Goal: Transaction & Acquisition: Purchase product/service

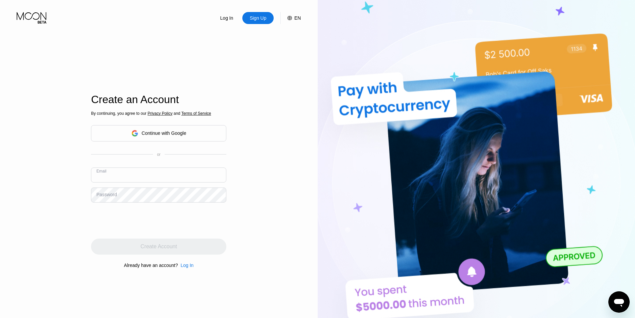
paste input "[EMAIL_ADDRESS][DOMAIN_NAME]"
type input "[EMAIL_ADDRESS][DOMAIN_NAME]"
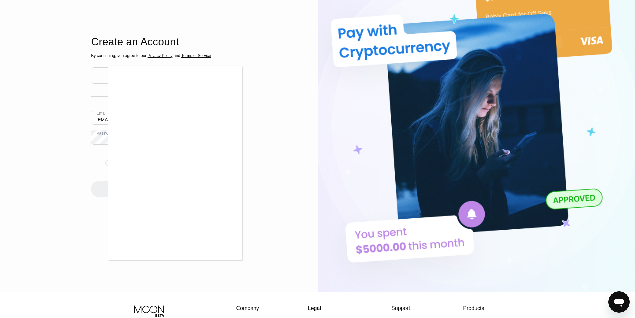
scroll to position [67, 0]
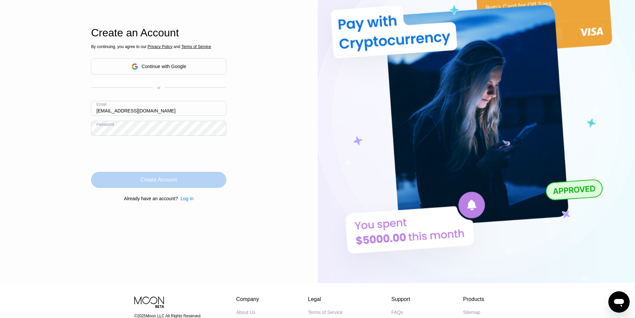
click at [175, 181] on div "Create Account" at bounding box center [159, 179] width 36 height 7
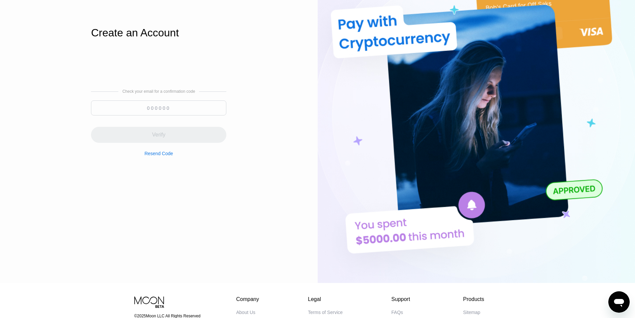
click at [154, 110] on input at bounding box center [158, 107] width 135 height 15
paste input "098869"
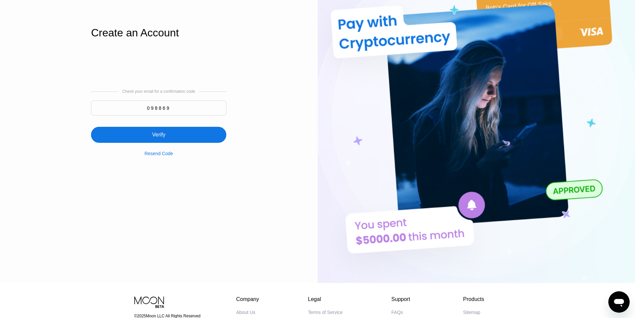
type input "098869"
click at [178, 139] on div "Verify" at bounding box center [158, 135] width 135 height 16
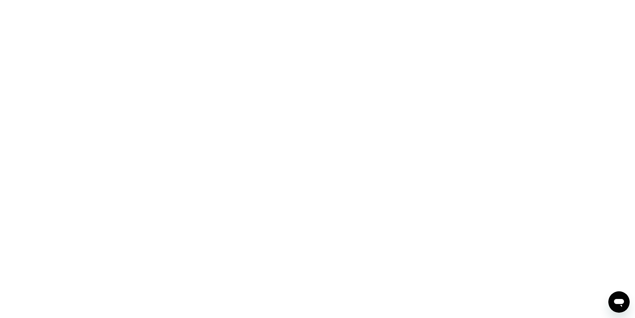
scroll to position [0, 0]
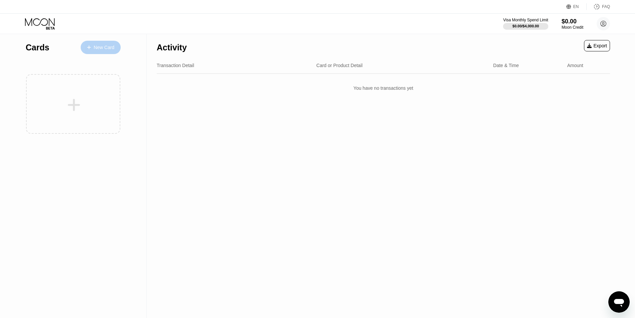
click at [108, 50] on div "New Card" at bounding box center [104, 48] width 21 height 6
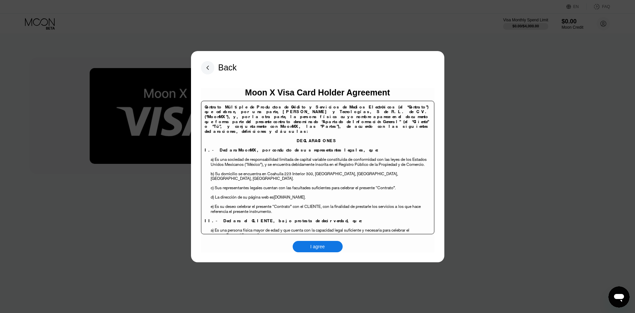
click at [321, 252] on div "I agree" at bounding box center [318, 246] width 50 height 11
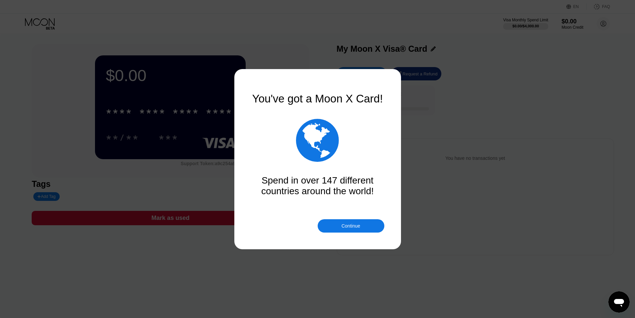
click at [339, 227] on div "Continue" at bounding box center [351, 225] width 67 height 13
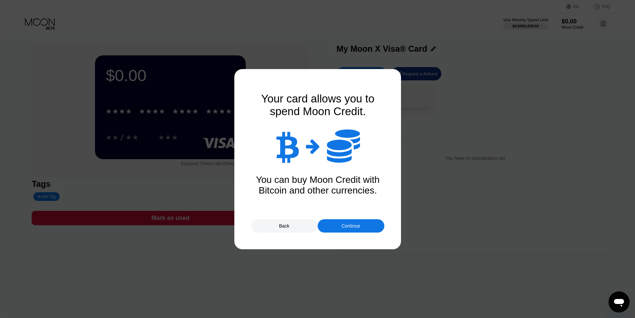
click at [360, 228] on div "Continue" at bounding box center [350, 225] width 19 height 5
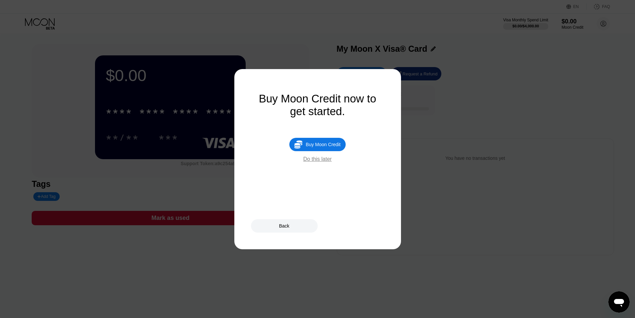
click at [315, 151] on div " Buy Moon Credit" at bounding box center [317, 144] width 56 height 13
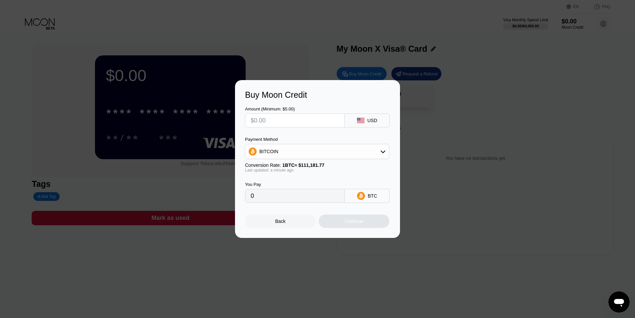
click at [311, 147] on div "BITCOIN" at bounding box center [317, 151] width 144 height 13
click at [303, 186] on div "USDT on TRON" at bounding box center [321, 184] width 126 height 5
type input "0.00"
click at [310, 122] on input "text" at bounding box center [295, 120] width 88 height 13
type input "$15"
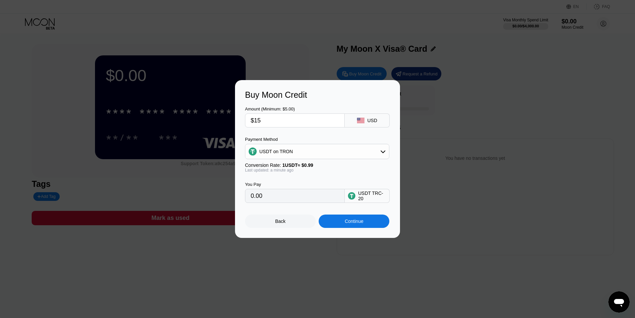
type input "15.15"
type input "$15"
click at [308, 135] on div "Amount (Minimum: $5.00) $15 USD Payment Method USDT on TRON Conversion Rate: 1 …" at bounding box center [317, 151] width 145 height 103
click at [357, 224] on div "Continue" at bounding box center [354, 220] width 19 height 5
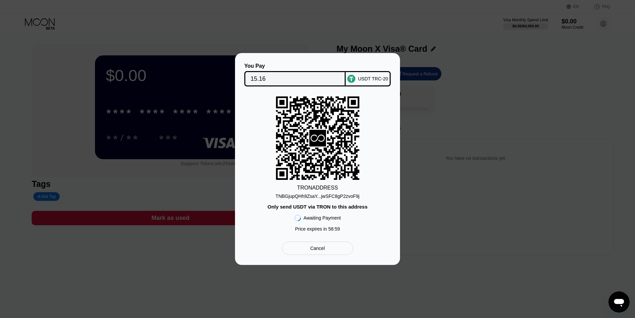
click at [318, 198] on div "TNBGjupQHh9ZsaY...jwSFC8gP2zvoF9j" at bounding box center [318, 195] width 84 height 5
click at [267, 122] on div "TRON ADDRESS TNBGjupQHh9ZsaY...jwSFC8gP2zvoF9j Only send USDT via TRON to this …" at bounding box center [317, 165] width 145 height 138
click at [261, 146] on div "TRON ADDRESS TNBGjupQHh9ZsaY...jwSFC8gP2zvoF9j Only send USDT via TRON to this …" at bounding box center [317, 165] width 145 height 138
click at [278, 54] on div "You Pay 15.16 USDT TRC-20 TRON ADDRESS TNBGjupQHh9ZsaY...jwSFC8gP2zvoF9j Only s…" at bounding box center [317, 159] width 165 height 212
click at [316, 194] on div "TNBGjupQHh9ZsaY...jwSFC8gP2zvoF9j" at bounding box center [318, 195] width 84 height 5
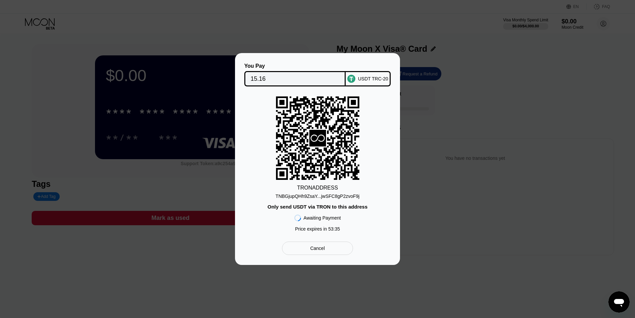
click at [316, 194] on div "TNBGjupQHh9ZsaY...jwSFC8gP2zvoF9j" at bounding box center [318, 195] width 84 height 5
click at [357, 171] on icon at bounding box center [317, 138] width 83 height 82
click at [377, 171] on div "TRON ADDRESS TNBGjupQHh9ZsaY...jwSFC8gP2zvoF9j Only send USDT via TRON to this …" at bounding box center [317, 165] width 145 height 138
click at [346, 204] on div "Only send USDT via TRON to this address" at bounding box center [317, 207] width 100 height 6
click at [344, 211] on div "TRON ADDRESS TNBGjupQHh9ZsaY...jwSFC8gP2zvoF9j Only send USDT via TRON to this …" at bounding box center [317, 165] width 145 height 138
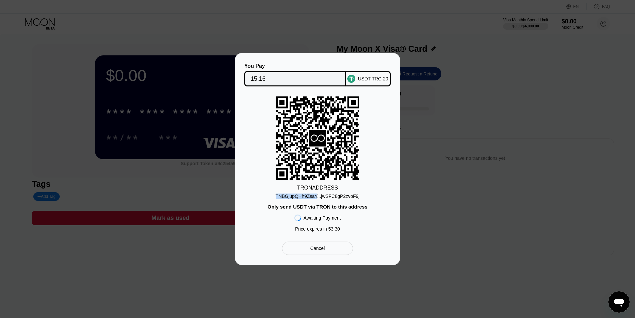
click at [344, 211] on div "TRON ADDRESS TNBGjupQHh9ZsaY...jwSFC8gP2zvoF9j Only send USDT via TRON to this …" at bounding box center [317, 165] width 145 height 138
click at [259, 167] on div "TRON ADDRESS TNBGjupQHh9ZsaY...jwSFC8gP2zvoF9j Only send USDT via TRON to this …" at bounding box center [317, 165] width 145 height 138
click at [297, 194] on div "TNBGjupQHh9ZsaY...jwSFC8gP2zvoF9j" at bounding box center [318, 195] width 84 height 5
click at [382, 161] on div "TRON ADDRESS TNBGjupQHh9ZsaY...jwSFC8gP2zvoF9j Only send USDT via TRON to this …" at bounding box center [317, 165] width 145 height 138
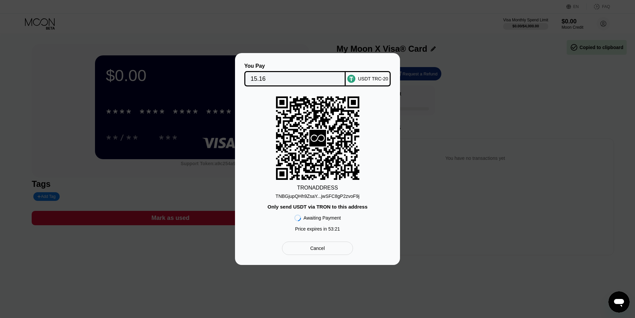
click at [333, 129] on icon at bounding box center [317, 138] width 83 height 82
drag, startPoint x: 297, startPoint y: 231, endPoint x: 346, endPoint y: 231, distance: 49.7
click at [346, 231] on div "TRON ADDRESS TNBGjupQHh9ZsaY...jwSFC8gP2zvoF9j Only send USDT via TRON to this …" at bounding box center [317, 165] width 145 height 138
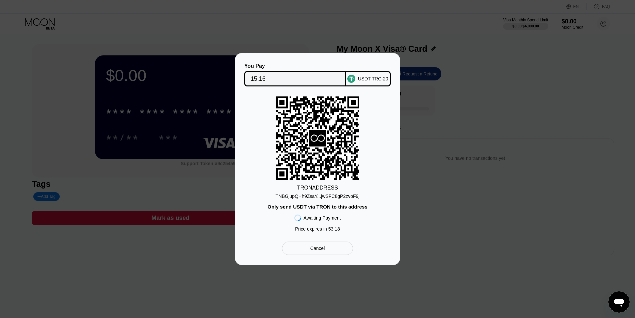
click at [346, 231] on div "TRON ADDRESS TNBGjupQHh9ZsaY...jwSFC8gP2zvoF9j Only send USDT via TRON to this …" at bounding box center [317, 165] width 145 height 138
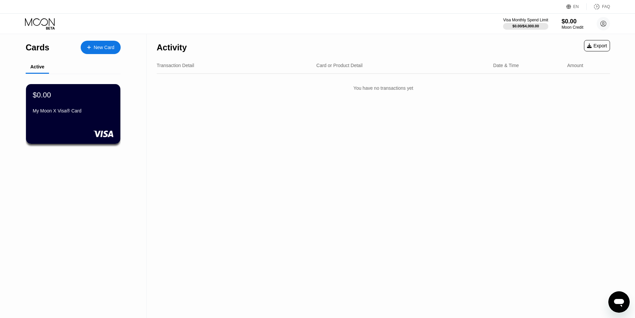
click at [185, 49] on div "Activity" at bounding box center [172, 48] width 30 height 10
click at [197, 69] on div "Transaction Detail Card or Product Detail Date & Time Amount" at bounding box center [383, 65] width 453 height 16
click at [565, 22] on div "$0.00" at bounding box center [572, 21] width 22 height 7
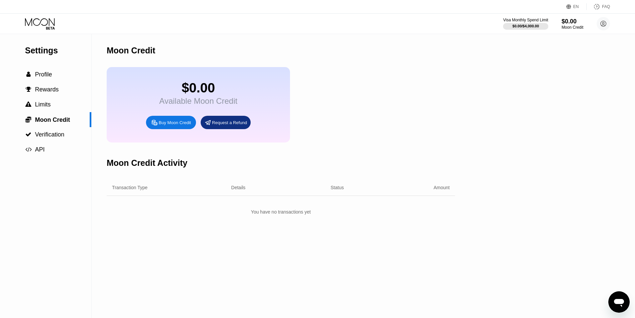
click at [346, 96] on div "$0.00 Available Moon Credit Buy Moon Credit Request a Refund" at bounding box center [281, 104] width 348 height 75
click at [346, 110] on div "$0.00 Available Moon Credit Buy Moon Credit Request a Refund" at bounding box center [281, 104] width 348 height 75
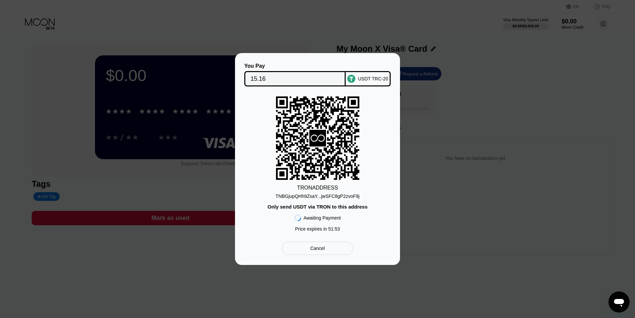
click at [252, 171] on div "TRON ADDRESS TNBGjupQHh9ZsaY...jwSFC8gP2zvoF9j Only send USDT via TRON to this …" at bounding box center [317, 165] width 145 height 138
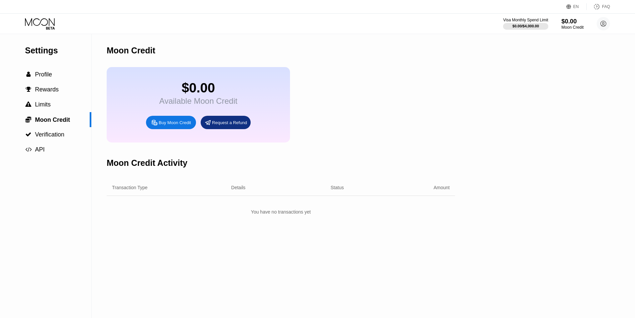
click at [569, 22] on div "$0.00" at bounding box center [572, 21] width 22 height 7
click at [46, 28] on icon at bounding box center [40, 24] width 31 height 12
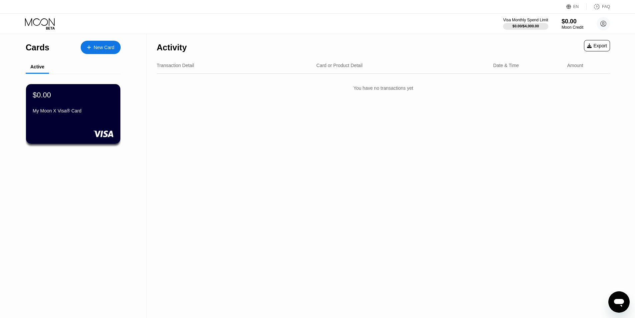
click at [247, 175] on div "Activity Export Transaction Detail Card or Product Detail Date & Time Amount Yo…" at bounding box center [383, 176] width 473 height 284
click at [67, 106] on div "$0.00 My Moon X Visa® Card" at bounding box center [73, 103] width 82 height 26
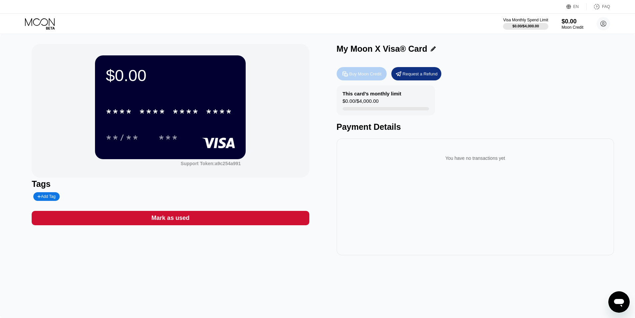
click at [361, 75] on div "Buy Moon Credit" at bounding box center [365, 74] width 32 height 6
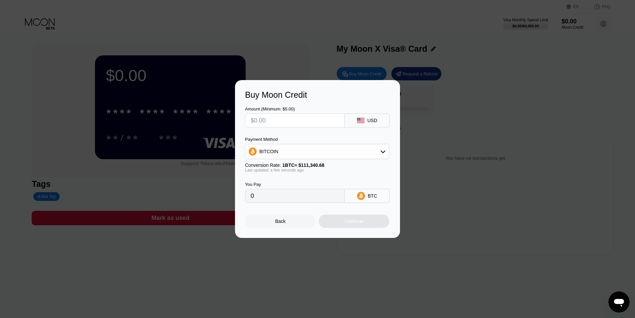
click at [443, 124] on div "Buy Moon Credit Amount (Minimum: $5.00) USD Payment Method BITCOIN Conversion R…" at bounding box center [317, 159] width 635 height 158
click at [292, 223] on div "Back" at bounding box center [280, 220] width 71 height 13
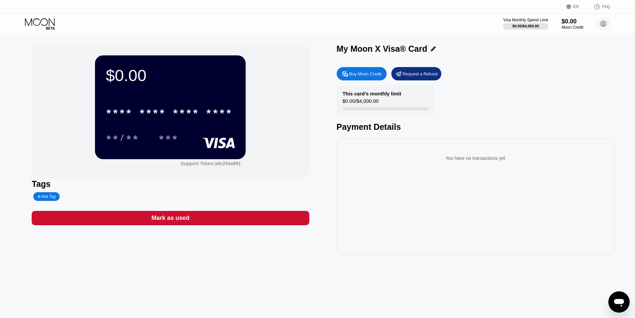
click at [426, 145] on div "You have no transactions yet" at bounding box center [475, 196] width 277 height 117
click at [620, 303] on icon "Open messaging window" at bounding box center [619, 303] width 10 height 8
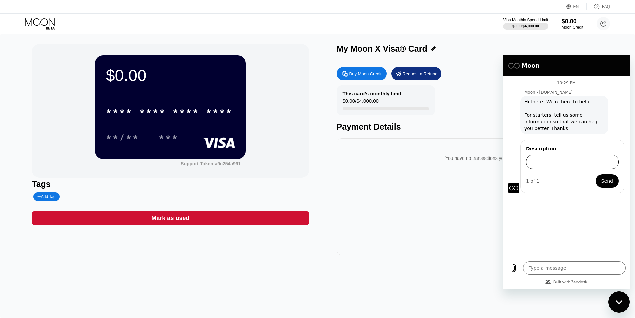
click at [555, 165] on input "Description" at bounding box center [572, 162] width 93 height 14
click at [616, 299] on div "Close messaging window" at bounding box center [619, 302] width 20 height 20
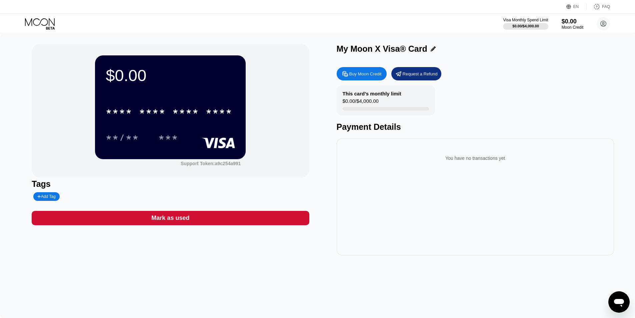
click at [547, 160] on div "You have no transactions yet" at bounding box center [475, 158] width 267 height 19
click at [317, 62] on div "$0.00 * * * * * * * * * * * * **** **/** *** Support Token: a9c254a991 Tags Add…" at bounding box center [318, 149] width 572 height 211
type textarea "x"
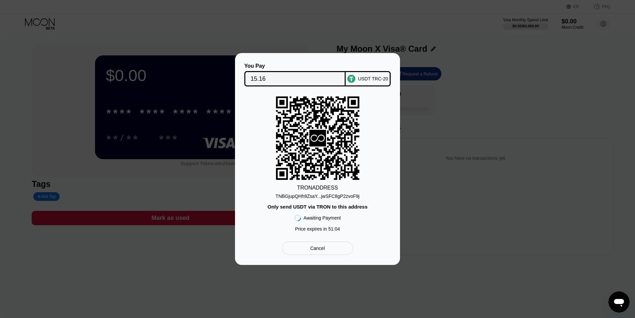
click at [262, 59] on div "You Pay 15.16 USDT TRC-20 TRON ADDRESS TNBGjupQHh9ZsaY...jwSFC8gP2zvoF9j Only s…" at bounding box center [317, 159] width 165 height 212
click at [314, 60] on div "You Pay 15.16 USDT TRC-20 TRON ADDRESS TNBGjupQHh9ZsaY...jwSFC8gP2zvoF9j Only s…" at bounding box center [317, 159] width 165 height 212
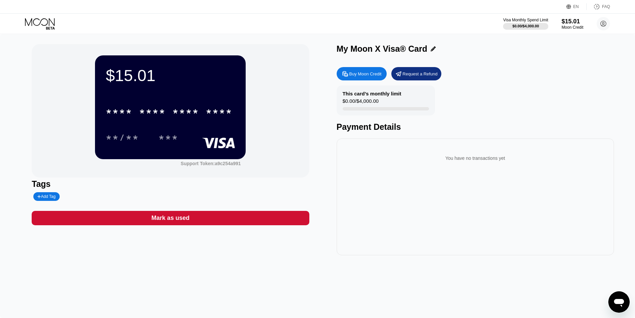
click at [37, 20] on icon at bounding box center [40, 24] width 31 height 12
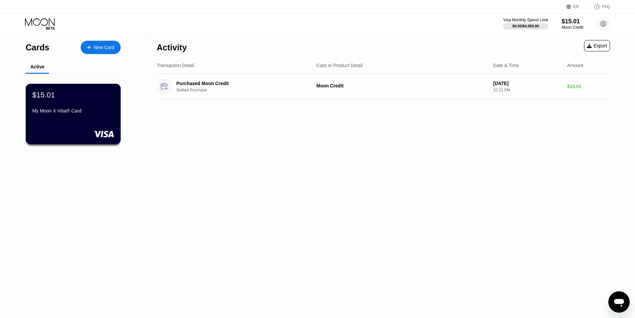
click at [67, 122] on div "$15.01 My Moon X Visa® Card" at bounding box center [73, 114] width 95 height 60
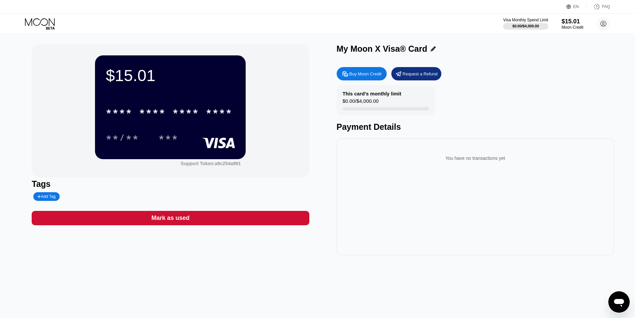
click at [208, 138] on div "**/** ***" at bounding box center [170, 137] width 129 height 17
click at [236, 119] on div "$15.01 * * * * * * * * * * * * **** **/** ***" at bounding box center [170, 106] width 151 height 103
click at [578, 26] on div "Moon Credit" at bounding box center [572, 27] width 22 height 5
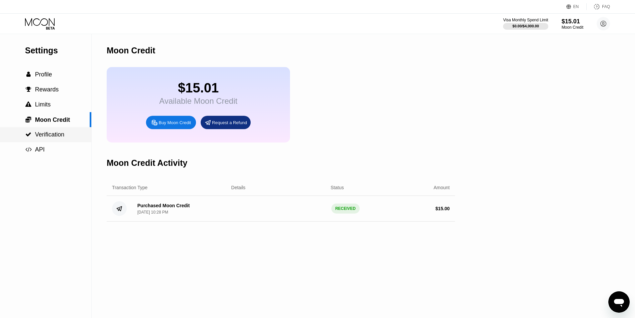
click at [52, 138] on span "Verification" at bounding box center [49, 134] width 29 height 7
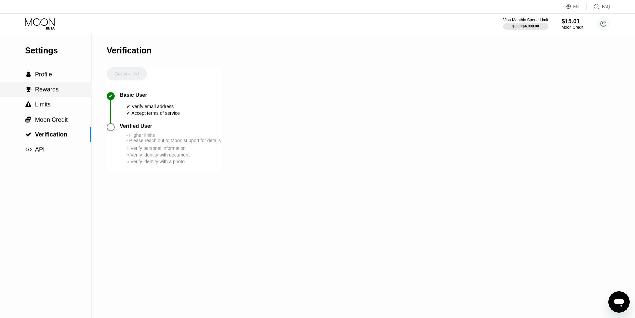
click at [52, 97] on div " Rewards" at bounding box center [45, 89] width 91 height 15
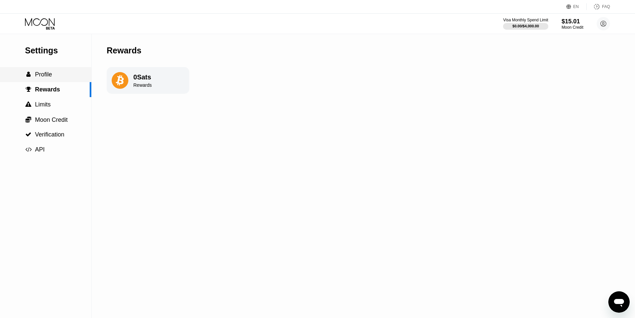
click at [59, 77] on div " Profile" at bounding box center [45, 74] width 91 height 7
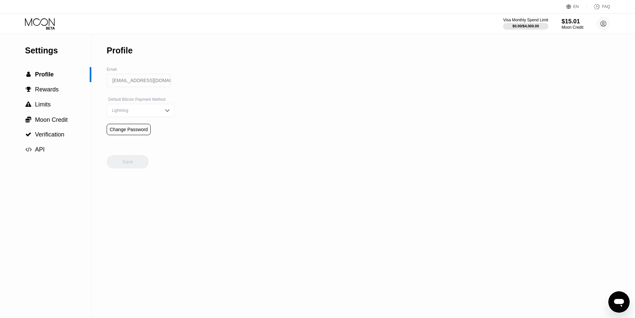
click at [60, 55] on div "Settings" at bounding box center [58, 51] width 66 height 10
click at [44, 26] on icon at bounding box center [40, 24] width 31 height 12
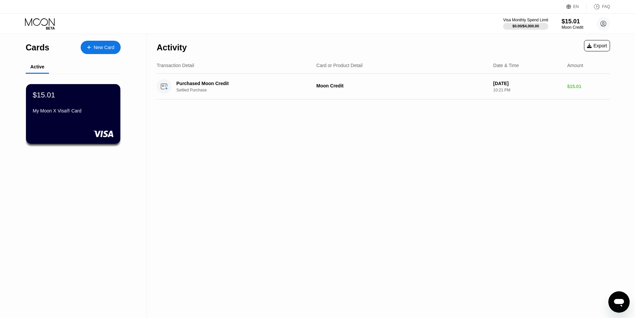
click at [197, 191] on div "Activity Export Transaction Detail Card or Product Detail Date & Time Amount Pu…" at bounding box center [383, 176] width 473 height 284
click at [321, 85] on div "Moon Credit" at bounding box center [402, 85] width 172 height 5
click at [181, 84] on div "Purchased Moon Credit" at bounding box center [240, 83] width 129 height 5
click at [577, 89] on div "$15.01" at bounding box center [588, 86] width 43 height 5
click at [163, 88] on circle at bounding box center [164, 86] width 15 height 15
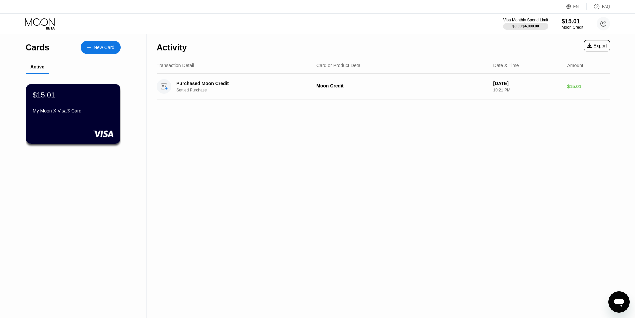
click at [612, 29] on div "Visa Monthly Spend Limit $0.00 / $4,000.00 $15.01 Moon Credit milanlind8715@out…" at bounding box center [317, 24] width 635 height 20
click at [595, 24] on div "Visa Monthly Spend Limit $0.00 / $4,000.00 $15.01 Moon Credit milanlind8715@out…" at bounding box center [556, 23] width 107 height 13
click at [604, 21] on circle at bounding box center [603, 23] width 13 height 13
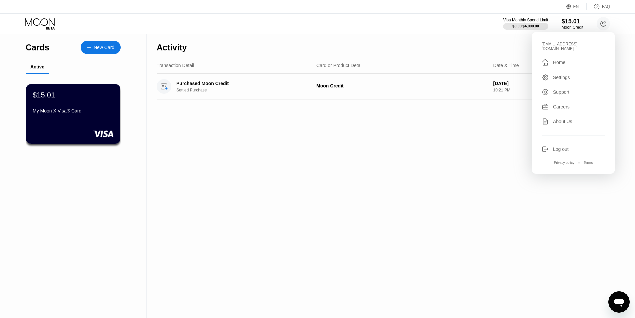
click at [572, 59] on div " Home" at bounding box center [573, 62] width 63 height 8
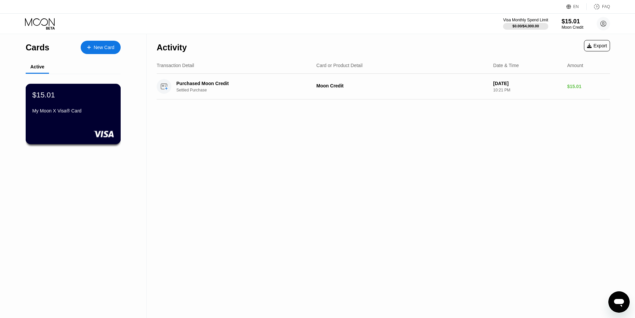
click at [67, 106] on div "$15.01 My Moon X Visa® Card" at bounding box center [73, 103] width 82 height 26
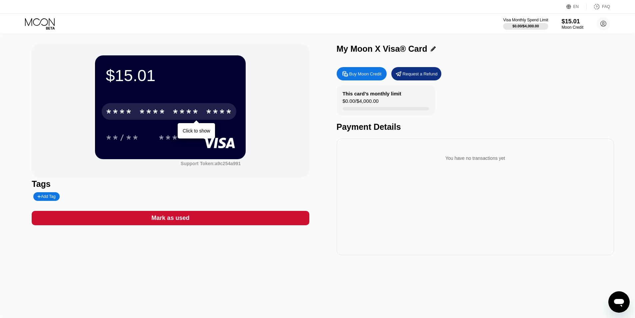
click at [222, 111] on div "****" at bounding box center [219, 112] width 27 height 11
click at [196, 116] on div "* * * *" at bounding box center [185, 112] width 27 height 11
